Goal: Transaction & Acquisition: Purchase product/service

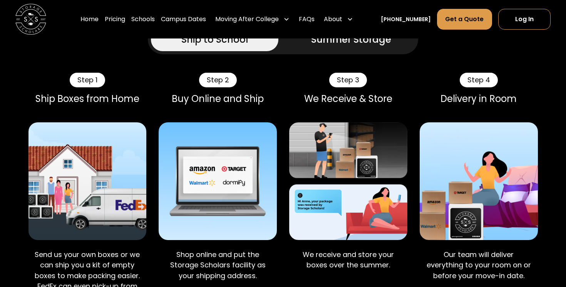
scroll to position [498, 0]
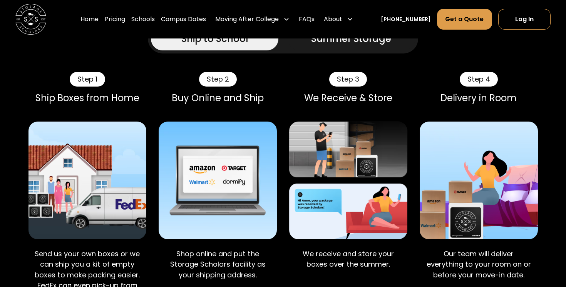
click at [339, 44] on div "Summer Storage" at bounding box center [351, 39] width 80 height 14
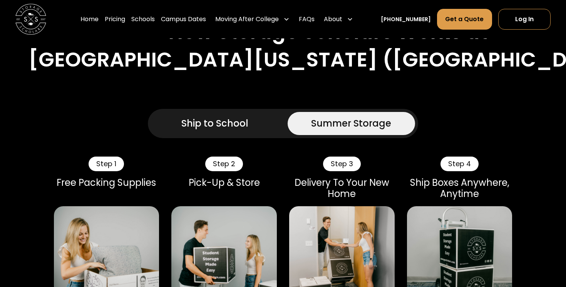
scroll to position [287, 0]
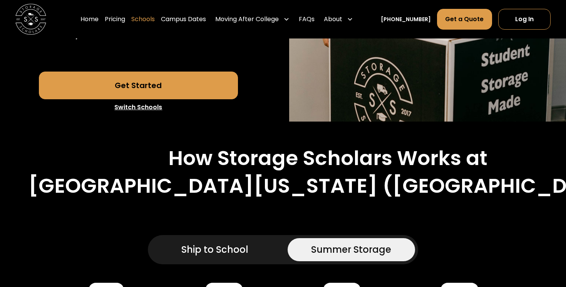
click at [155, 20] on link "Schools" at bounding box center [142, 19] width 23 height 22
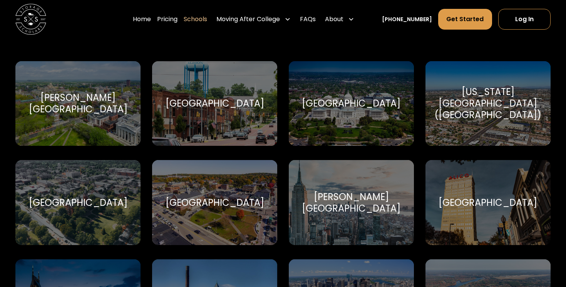
scroll to position [299, 0]
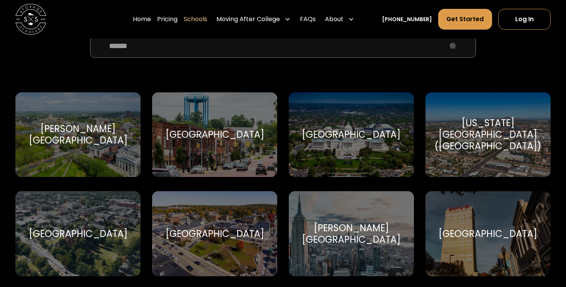
click at [232, 44] on input "School Select Form" at bounding box center [283, 45] width 386 height 23
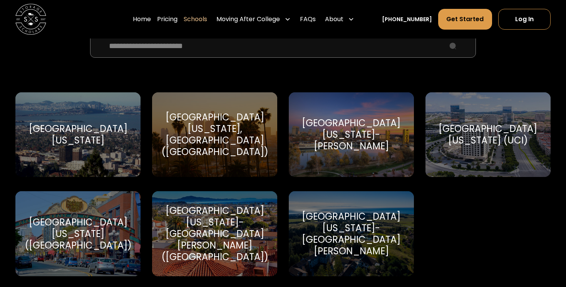
type input "**********"
click at [63, 237] on div "[GEOGRAPHIC_DATA][US_STATE] ([GEOGRAPHIC_DATA])" at bounding box center [78, 234] width 107 height 35
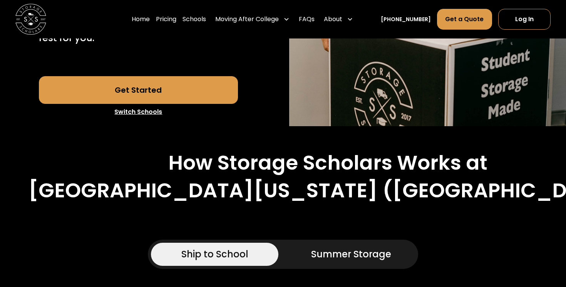
scroll to position [274, 0]
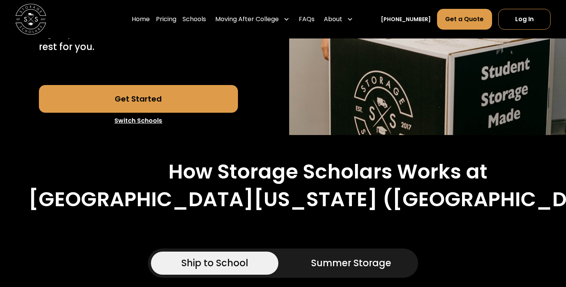
click at [166, 91] on link "Get Started" at bounding box center [139, 99] width 200 height 28
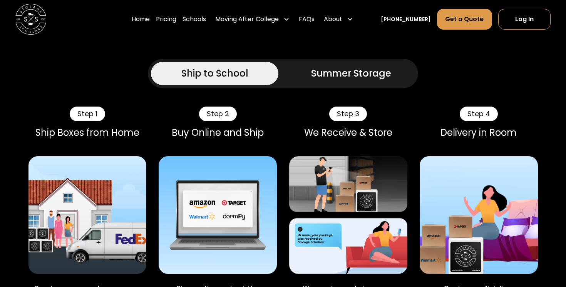
scroll to position [469, 0]
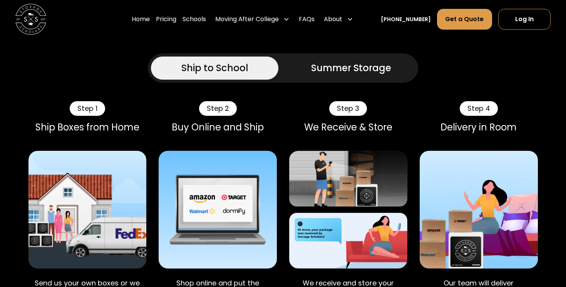
click at [338, 65] on div "Summer Storage" at bounding box center [351, 68] width 80 height 14
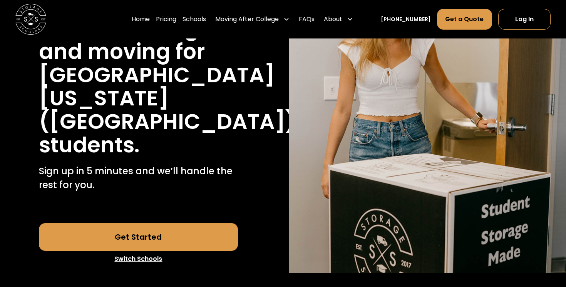
scroll to position [0, 0]
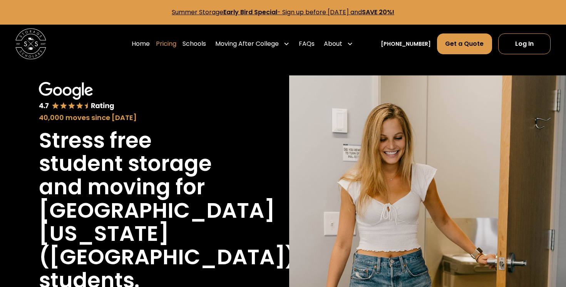
click at [176, 45] on link "Pricing" at bounding box center [166, 44] width 20 height 22
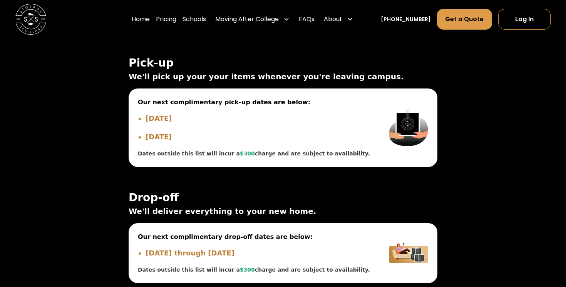
scroll to position [2916, 0]
